Goal: Information Seeking & Learning: Learn about a topic

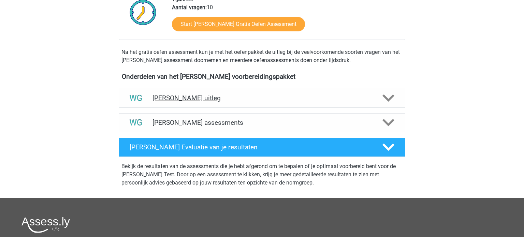
scroll to position [177, 0]
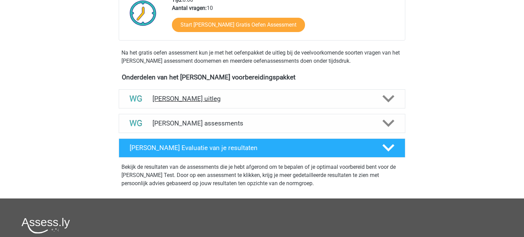
click at [183, 99] on h4 "[PERSON_NAME] uitleg" at bounding box center [261, 99] width 219 height 8
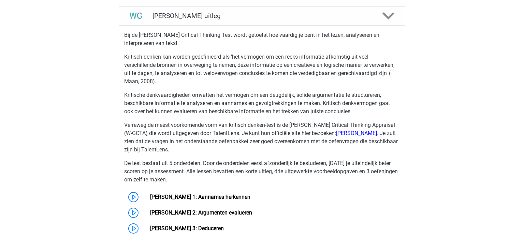
scroll to position [254, 0]
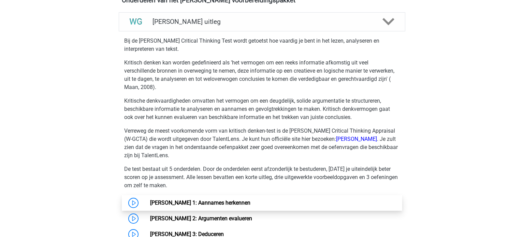
click at [222, 206] on link "[PERSON_NAME] 1: Aannames herkennen" at bounding box center [200, 202] width 100 height 6
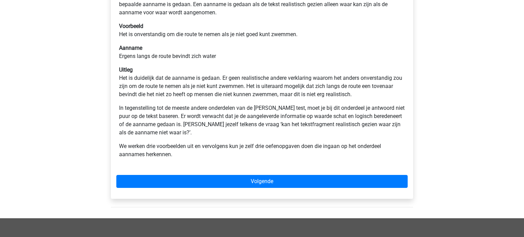
scroll to position [146, 0]
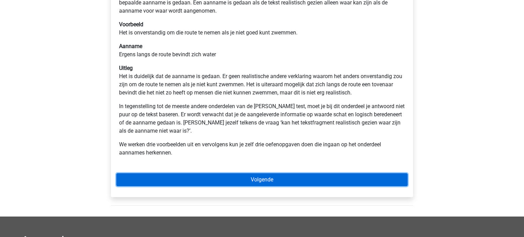
click at [290, 177] on link "Volgende" at bounding box center [261, 179] width 291 height 13
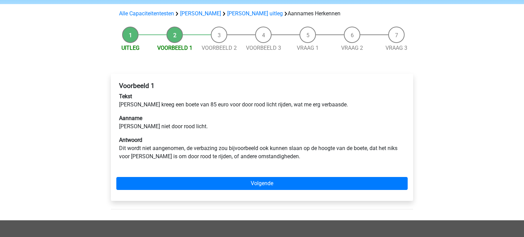
scroll to position [48, 0]
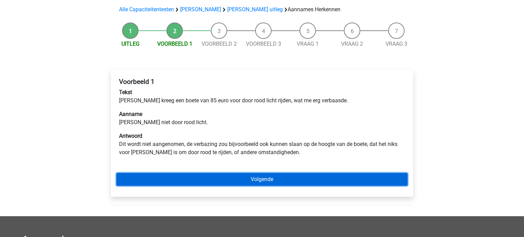
click at [287, 177] on link "Volgende" at bounding box center [261, 179] width 291 height 13
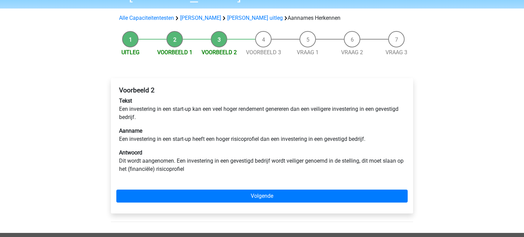
scroll to position [40, 0]
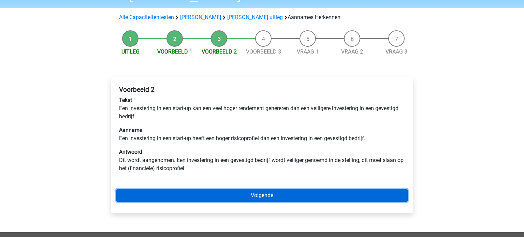
click at [301, 199] on link "Volgende" at bounding box center [261, 195] width 291 height 13
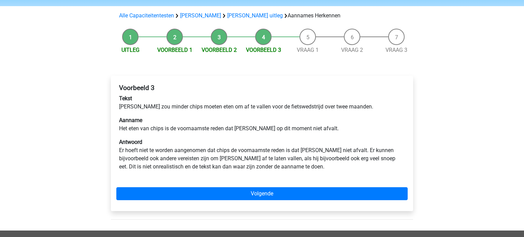
scroll to position [42, 0]
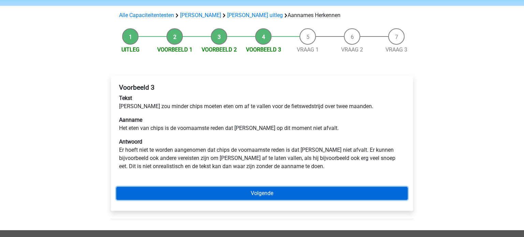
click at [287, 190] on link "Volgende" at bounding box center [261, 193] width 291 height 13
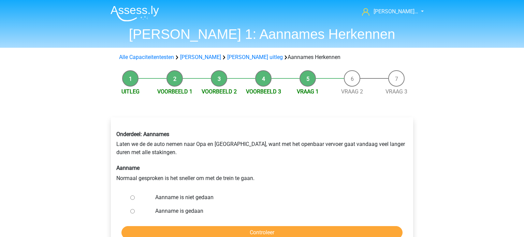
click at [331, 174] on div "Onderdeel: Aannames Laten we de de auto nemen naar Opa en [GEOGRAPHIC_DATA], wa…" at bounding box center [261, 156] width 301 height 62
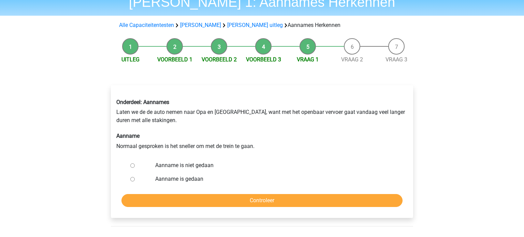
scroll to position [34, 0]
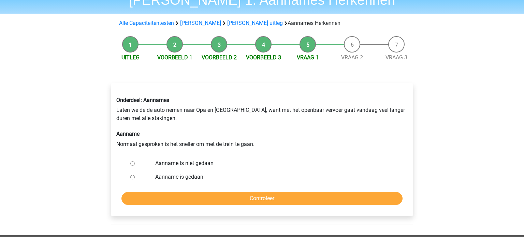
click at [134, 178] on input "Aanname is gedaan" at bounding box center [132, 177] width 4 height 4
radio input "true"
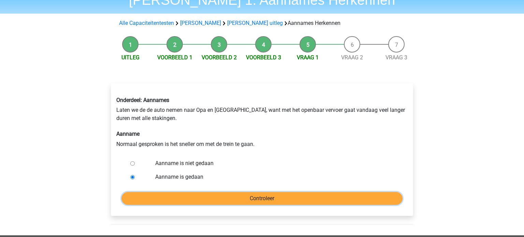
click at [246, 199] on input "Controleer" at bounding box center [261, 198] width 281 height 13
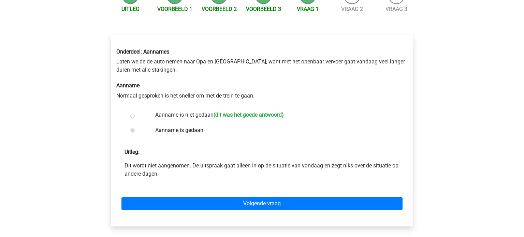
scroll to position [83, 0]
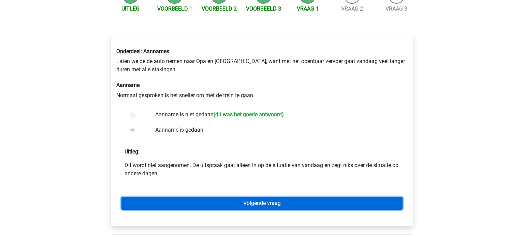
click at [268, 206] on link "Volgende vraag" at bounding box center [261, 203] width 281 height 13
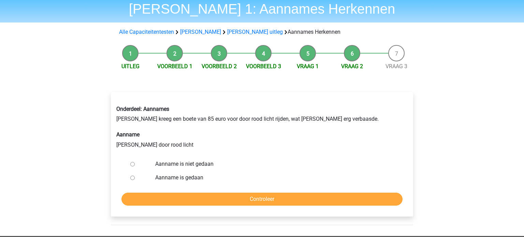
scroll to position [27, 0]
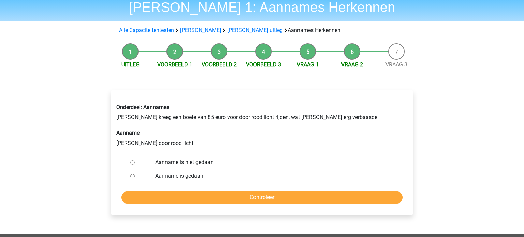
click at [132, 177] on input "Aanname is gedaan" at bounding box center [132, 176] width 4 height 4
radio input "true"
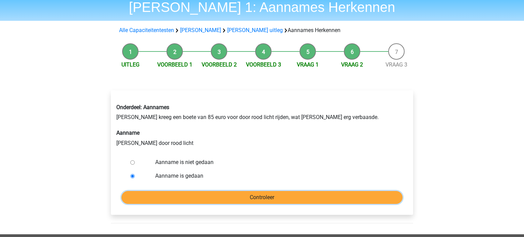
click at [209, 197] on input "Controleer" at bounding box center [261, 197] width 281 height 13
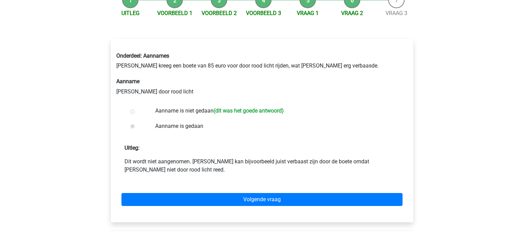
scroll to position [79, 0]
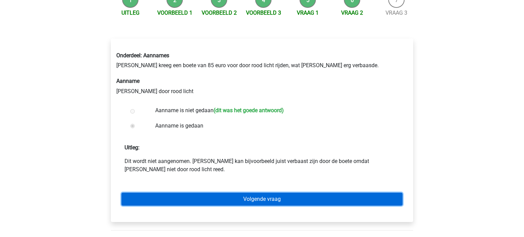
click at [252, 197] on link "Volgende vraag" at bounding box center [261, 199] width 281 height 13
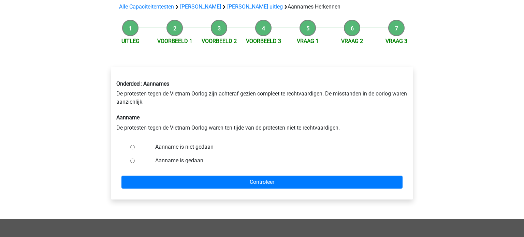
scroll to position [52, 0]
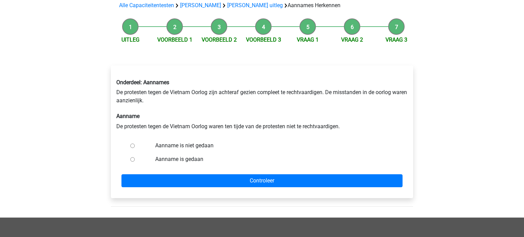
click at [132, 162] on div at bounding box center [139, 159] width 23 height 14
click at [133, 161] on input "Aanname is gedaan" at bounding box center [132, 159] width 4 height 4
radio input "true"
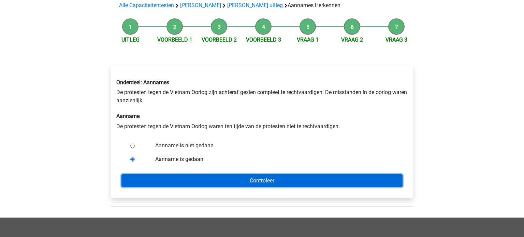
click at [145, 180] on input "Controleer" at bounding box center [261, 180] width 281 height 13
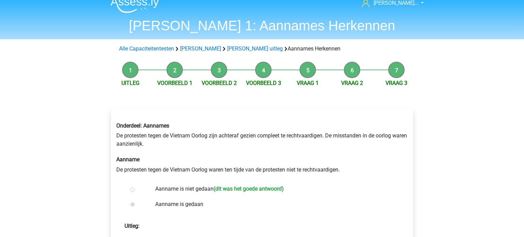
scroll to position [7, 0]
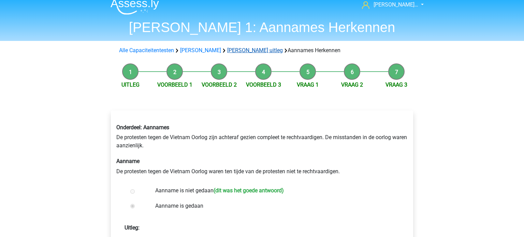
click at [257, 53] on link "[PERSON_NAME] uitleg" at bounding box center [255, 50] width 56 height 6
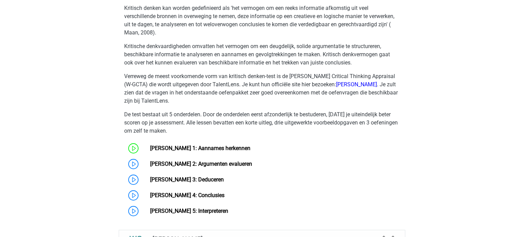
scroll to position [310, 0]
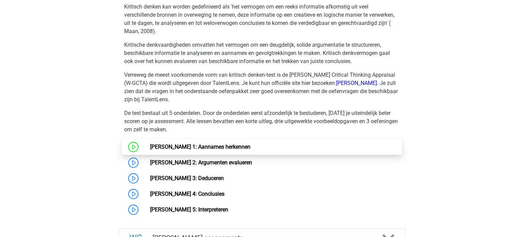
click at [223, 146] on link "[PERSON_NAME] 1: Aannames herkennen" at bounding box center [200, 147] width 100 height 6
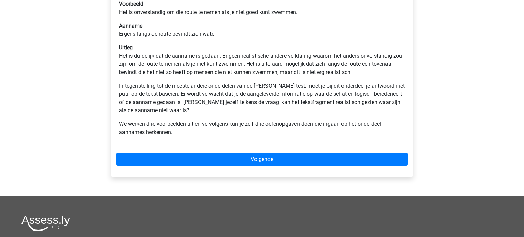
scroll to position [167, 0]
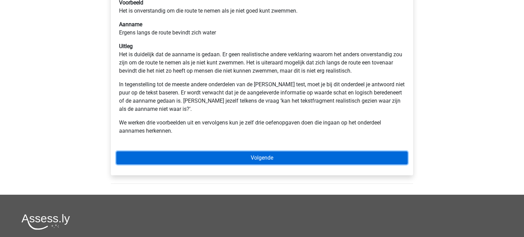
click at [267, 158] on link "Volgende" at bounding box center [261, 157] width 291 height 13
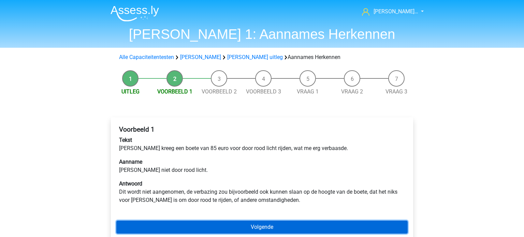
click at [251, 228] on link "Volgende" at bounding box center [261, 227] width 291 height 13
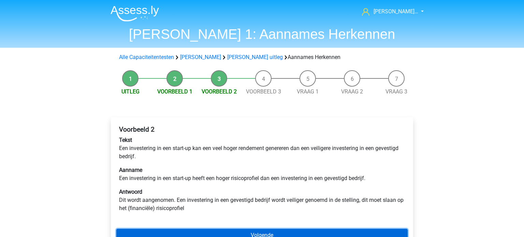
click at [278, 232] on link "Volgende" at bounding box center [261, 235] width 291 height 13
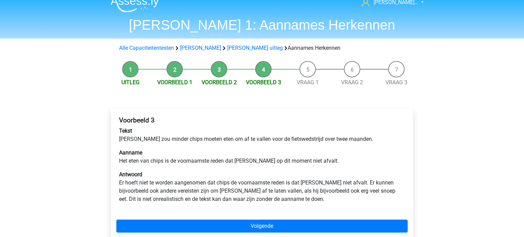
scroll to position [12, 0]
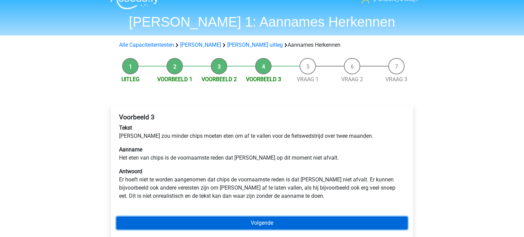
click at [296, 222] on link "Volgende" at bounding box center [261, 223] width 291 height 13
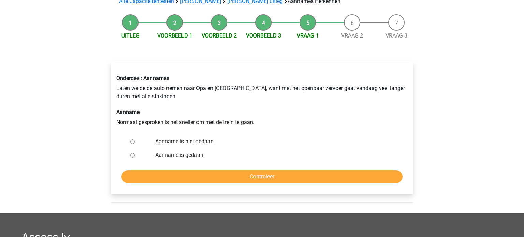
scroll to position [56, 0]
click at [182, 156] on label "Aanname is gedaan" at bounding box center [273, 155] width 236 height 8
click at [135, 156] on input "Aanname is gedaan" at bounding box center [132, 155] width 4 height 4
radio input "true"
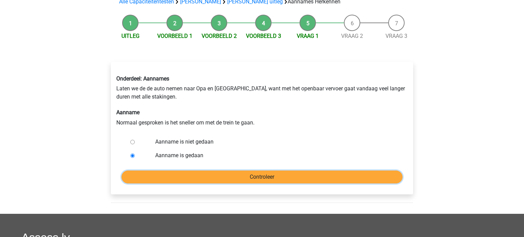
click at [187, 173] on input "Controleer" at bounding box center [261, 176] width 281 height 13
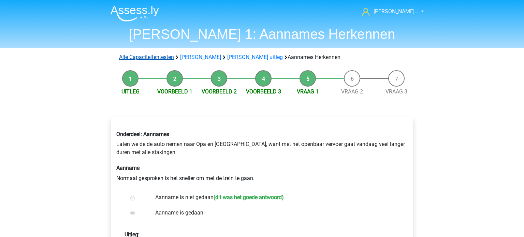
click at [143, 59] on link "Alle Capaciteitentesten" at bounding box center [146, 57] width 55 height 6
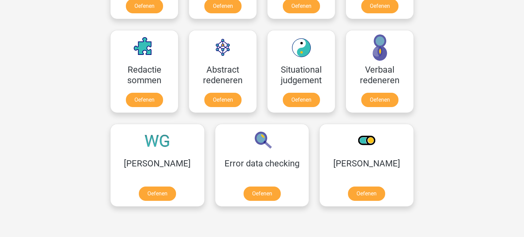
scroll to position [478, 0]
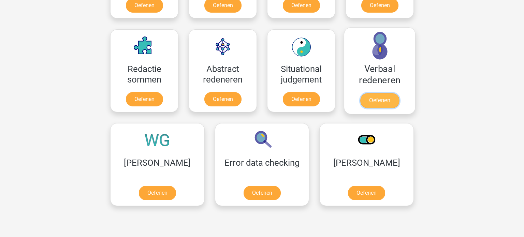
click at [381, 104] on link "Oefenen" at bounding box center [379, 100] width 39 height 15
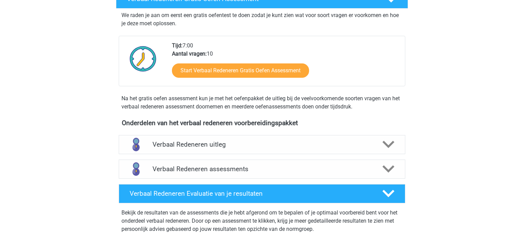
scroll to position [131, 0]
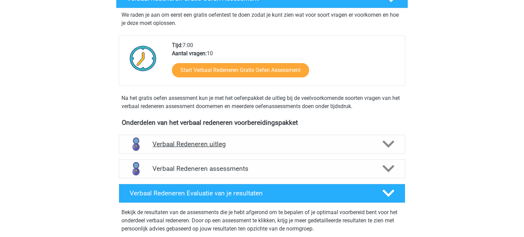
click at [389, 143] on icon at bounding box center [388, 144] width 12 height 12
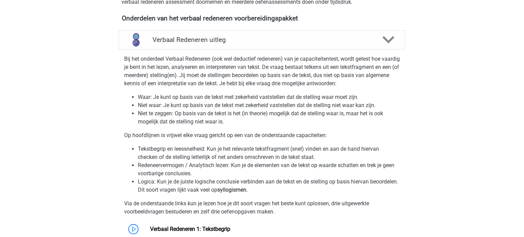
scroll to position [236, 0]
